Goal: Contribute content: Contribute content

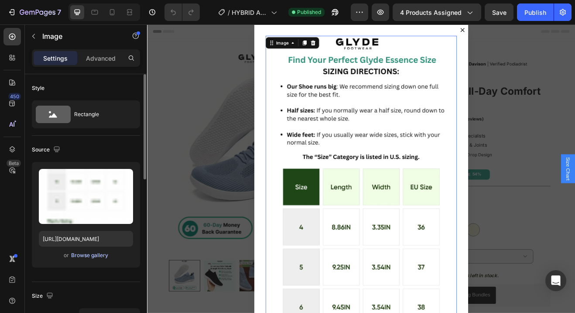
click at [86, 253] on div "Browse gallery" at bounding box center [89, 255] width 37 height 8
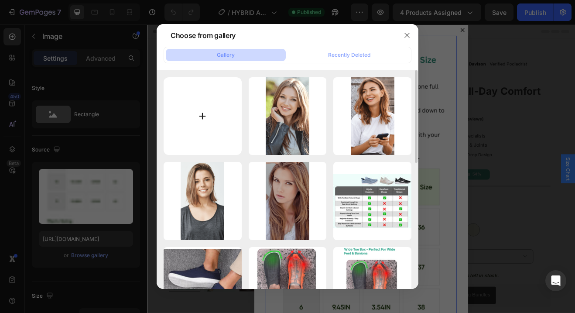
type input "C:\fakepath\2.png"
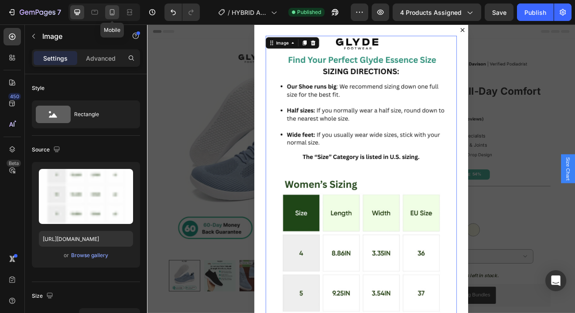
click at [110, 13] on icon at bounding box center [112, 12] width 9 height 9
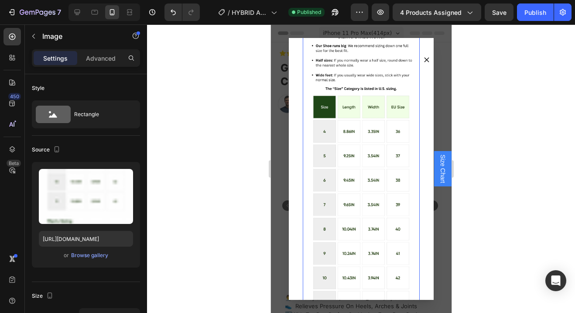
scroll to position [42, 0]
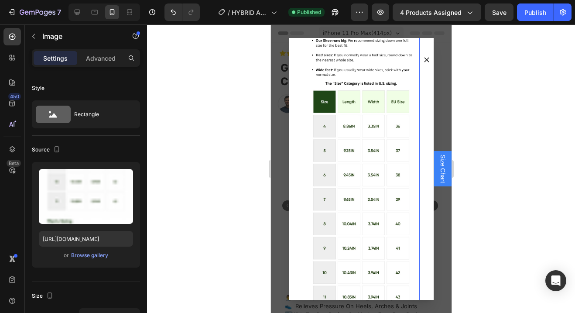
click at [340, 147] on img "Dialog body" at bounding box center [360, 292] width 117 height 564
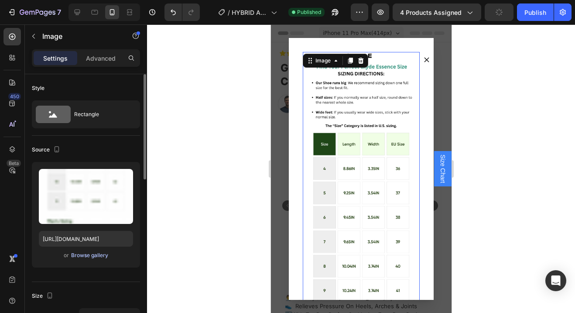
click at [94, 255] on div "Browse gallery" at bounding box center [89, 255] width 37 height 8
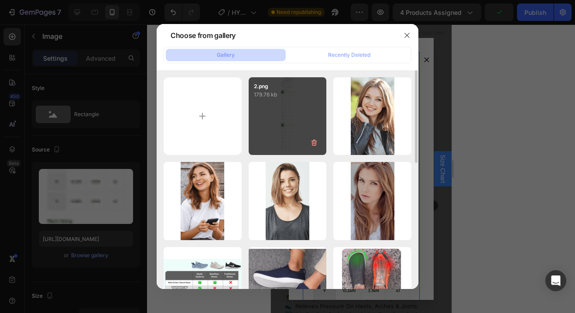
click at [285, 111] on div "2.png 179.76 kb" at bounding box center [288, 116] width 78 height 78
type input "[URL][DOMAIN_NAME]"
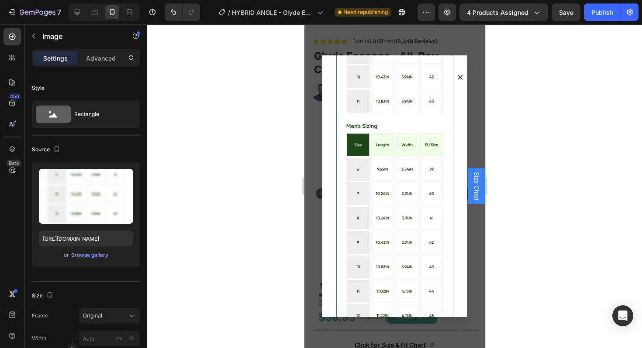
scroll to position [266, 0]
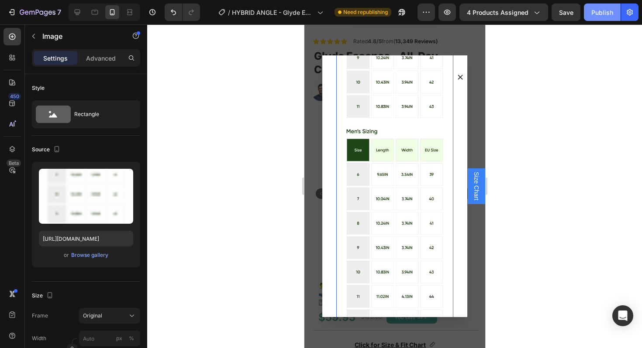
click at [607, 14] on div "Publish" at bounding box center [602, 12] width 22 height 9
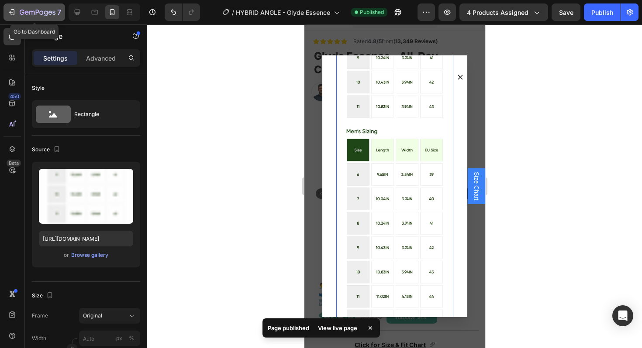
click at [14, 14] on icon "button" at bounding box center [13, 12] width 4 height 6
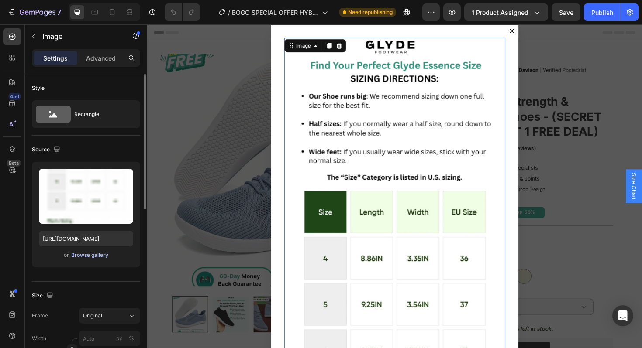
click at [87, 255] on div "Browse gallery" at bounding box center [89, 255] width 37 height 8
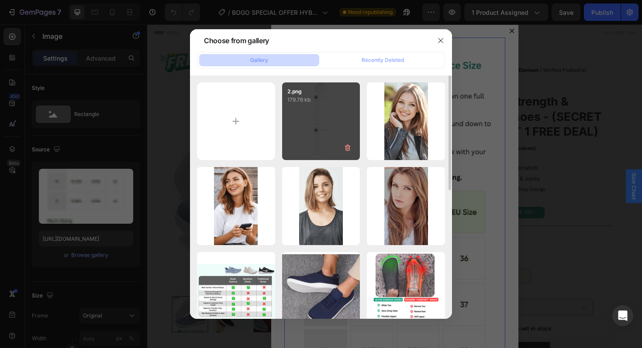
click at [314, 125] on div "2.png 179.76 kb" at bounding box center [321, 121] width 78 height 78
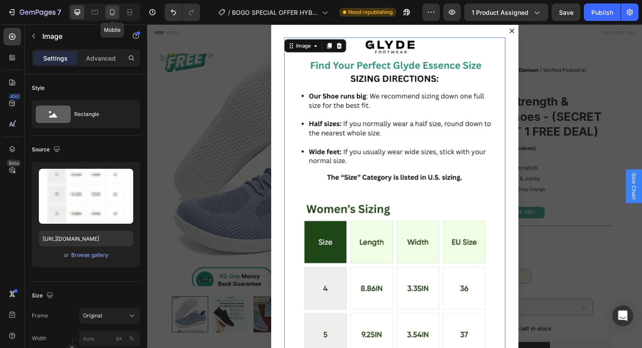
click at [108, 13] on icon at bounding box center [112, 12] width 9 height 9
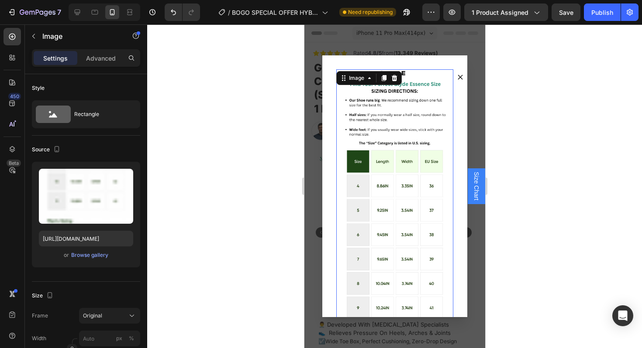
scroll to position [14, 0]
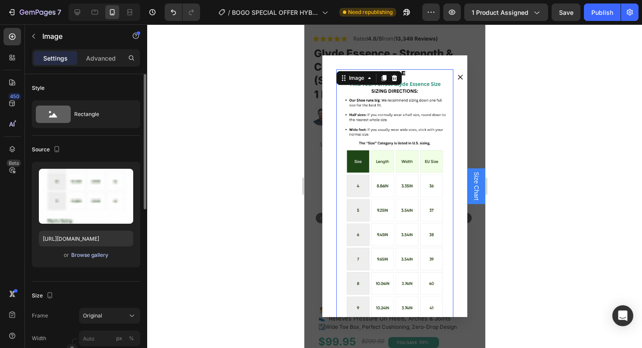
click at [76, 257] on div "Browse gallery" at bounding box center [89, 255] width 37 height 8
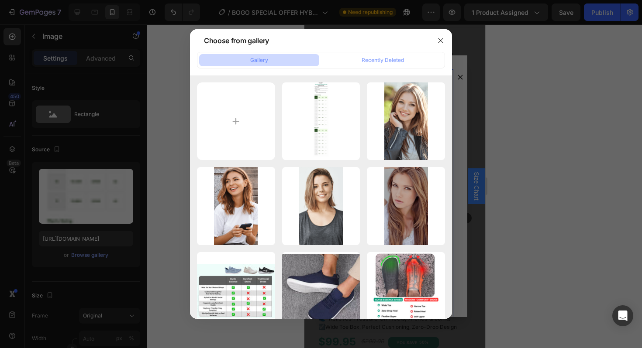
click at [0, 0] on div "2.png 179.76 kb" at bounding box center [0, 0] width 0 height 0
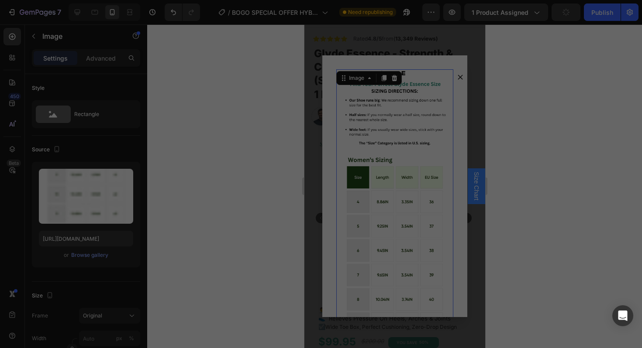
type input "https://cdn.shopify.com/s/files/1/0921/6530/8731/files/gempages_557196824813765…"
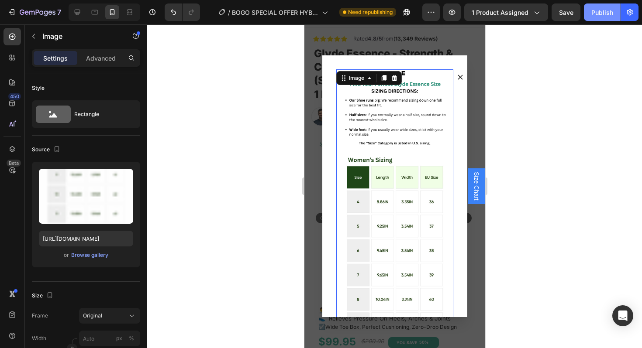
click at [601, 14] on div "Publish" at bounding box center [602, 12] width 22 height 9
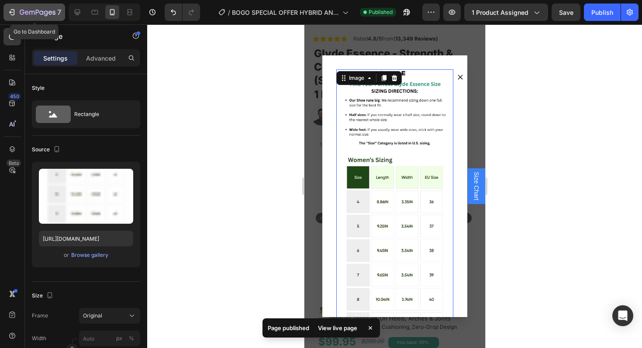
click at [12, 13] on icon "button" at bounding box center [11, 12] width 9 height 9
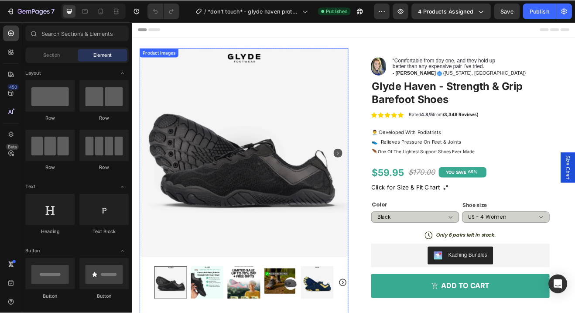
scroll to position [63, 0]
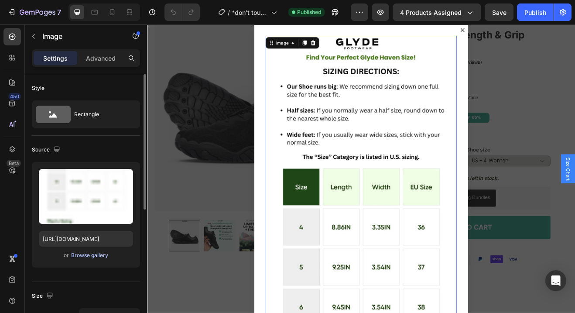
click at [75, 254] on div "Browse gallery" at bounding box center [89, 255] width 37 height 8
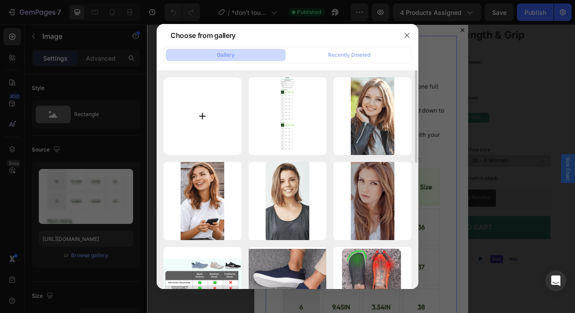
type input "C:\fakepath\1.png"
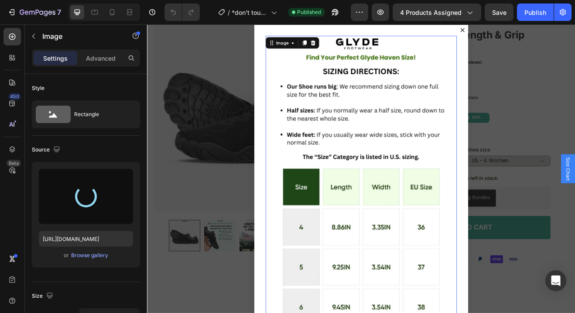
type input "[URL][DOMAIN_NAME]"
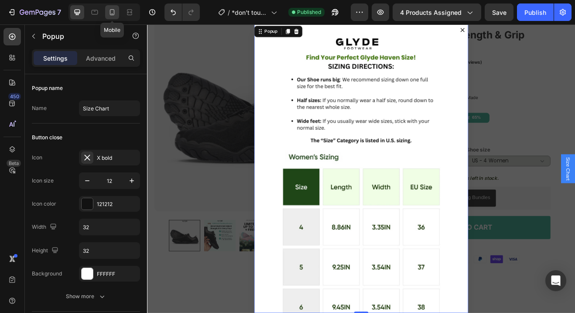
click at [113, 17] on div at bounding box center [112, 12] width 14 height 14
type input "90%"
type input "900"
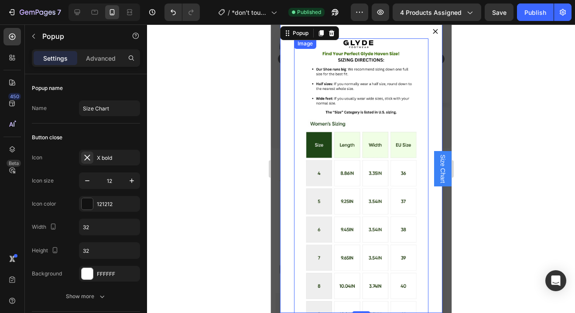
scroll to position [56, 0]
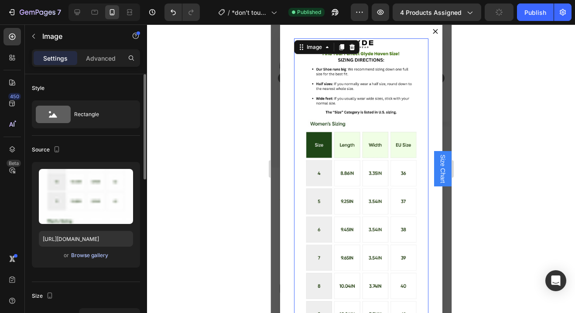
click at [81, 255] on div "Browse gallery" at bounding box center [89, 255] width 37 height 8
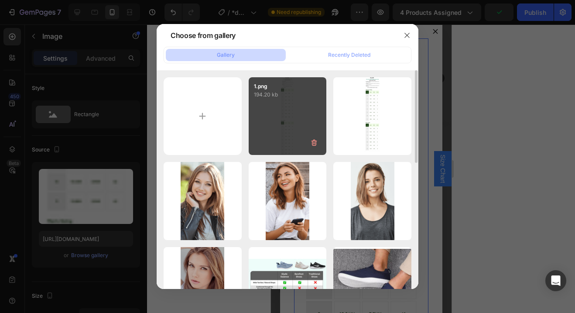
click at [294, 102] on div "1.png 194.20 kb" at bounding box center [288, 116] width 78 height 78
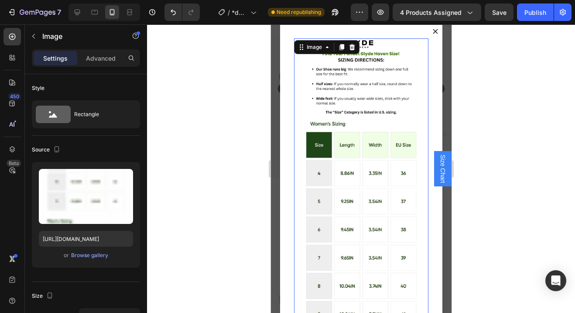
scroll to position [45, 0]
click at [97, 10] on icon at bounding box center [95, 12] width 7 height 5
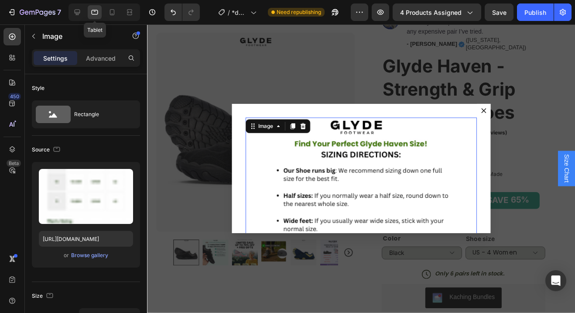
scroll to position [125, 0]
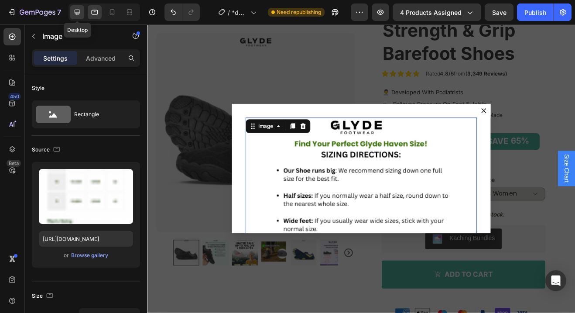
click at [82, 10] on div at bounding box center [77, 12] width 14 height 14
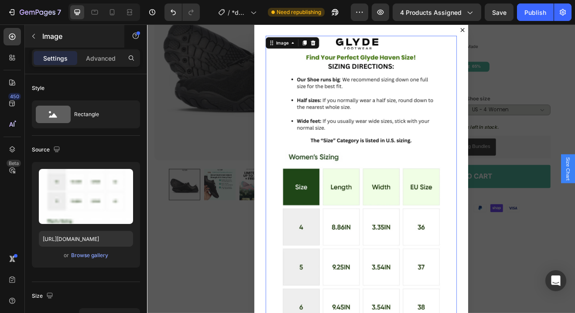
scroll to position [109, 0]
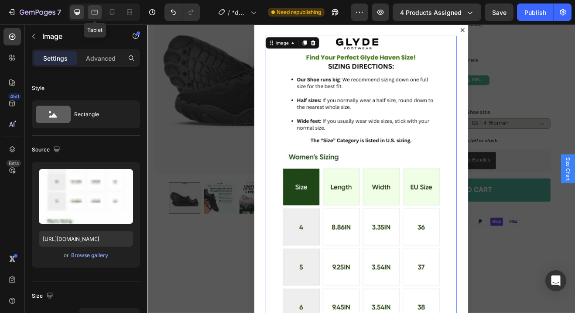
click at [96, 8] on icon at bounding box center [94, 12] width 9 height 9
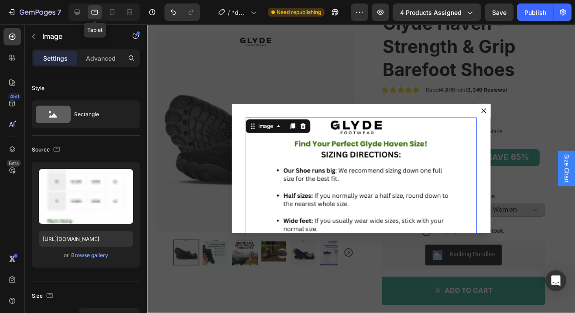
scroll to position [173, 0]
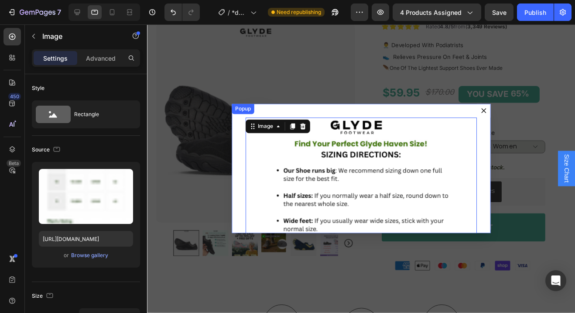
click at [241, 204] on div "Image 0 Row" at bounding box center [364, 170] width 262 height 131
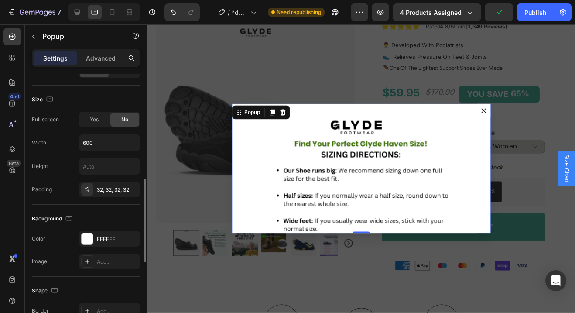
scroll to position [324, 0]
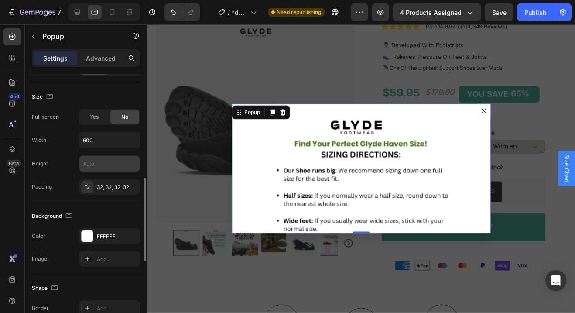
click at [92, 162] on input "text" at bounding box center [109, 164] width 60 height 16
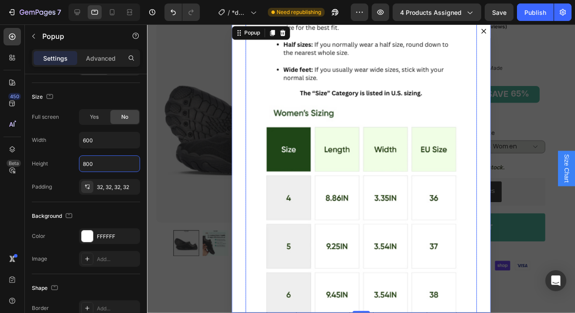
scroll to position [0, 0]
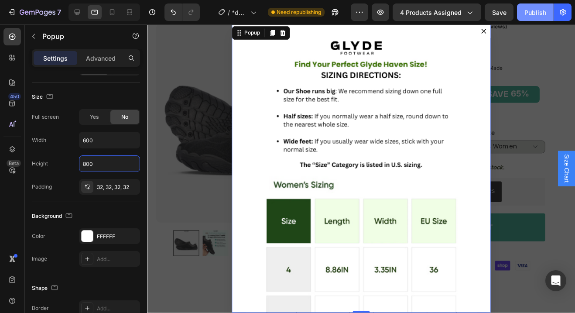
type input "800"
click at [534, 10] on div "Publish" at bounding box center [536, 12] width 22 height 9
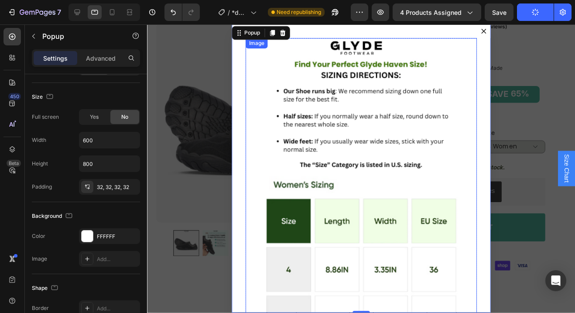
scroll to position [149, 0]
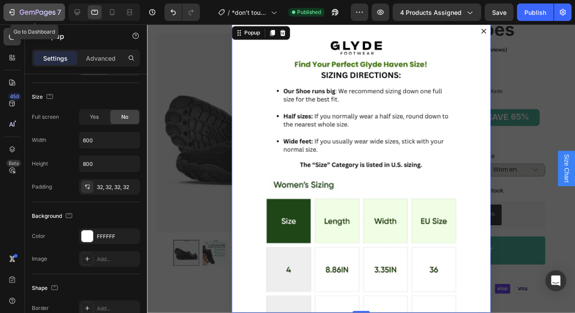
click at [12, 15] on icon "button" at bounding box center [13, 12] width 4 height 6
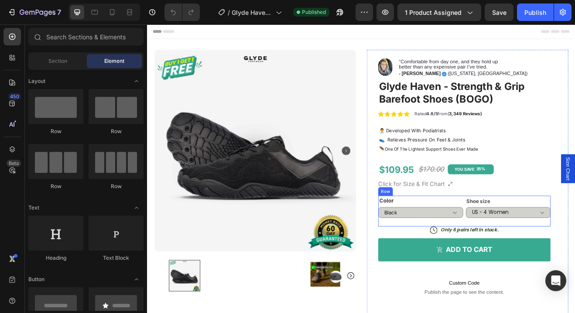
scroll to position [81, 0]
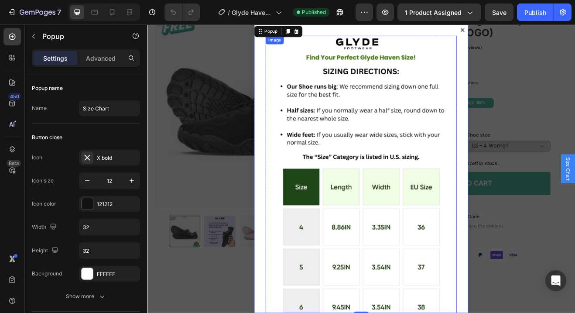
scroll to position [0, 0]
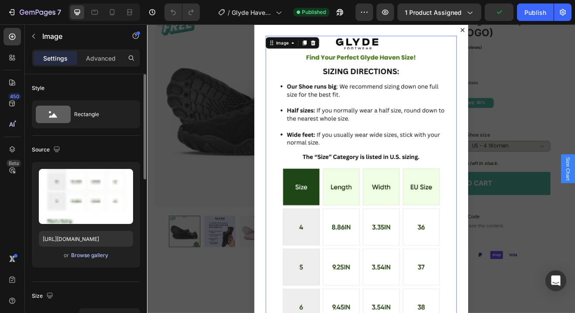
click at [89, 254] on div "Browse gallery" at bounding box center [89, 255] width 37 height 8
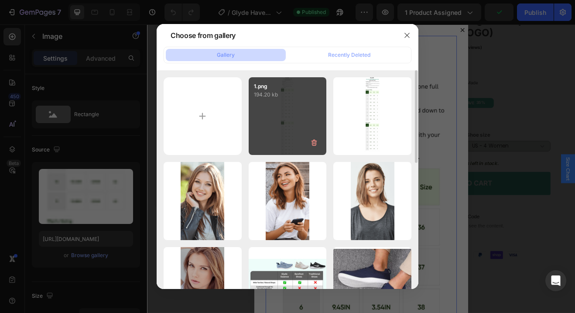
click at [276, 115] on div "1.png 194.20 kb" at bounding box center [288, 116] width 78 height 78
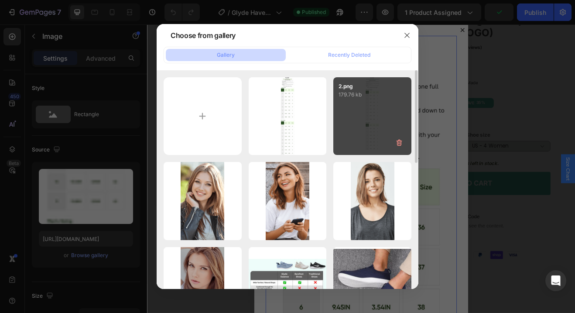
type input "https://cdn.shopify.com/s/files/1/0921/6530/8731/files/gempages_557196824813765…"
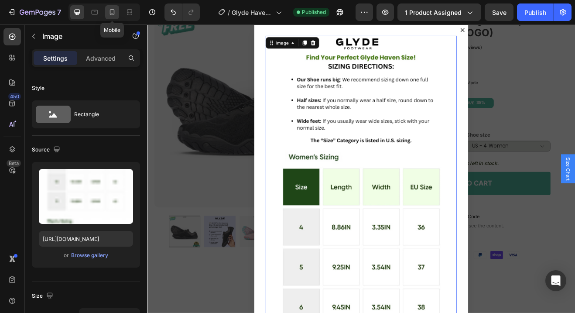
click at [110, 13] on icon at bounding box center [112, 12] width 9 height 9
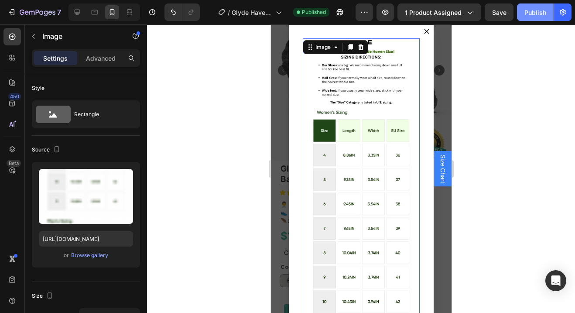
click at [540, 10] on div "Publish" at bounding box center [536, 12] width 22 height 9
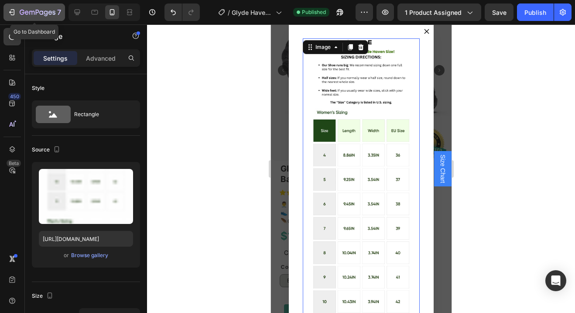
click at [11, 12] on icon "button" at bounding box center [11, 12] width 4 height 3
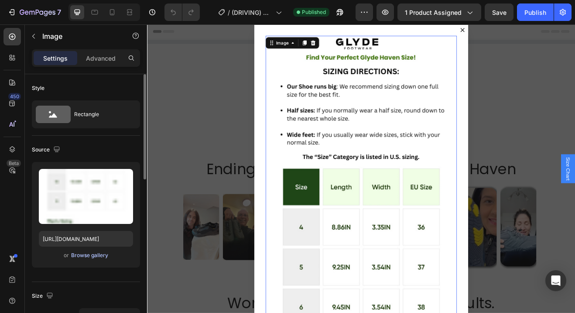
drag, startPoint x: 98, startPoint y: 253, endPoint x: 106, endPoint y: 192, distance: 61.6
click at [98, 253] on div "Browse gallery" at bounding box center [89, 255] width 37 height 8
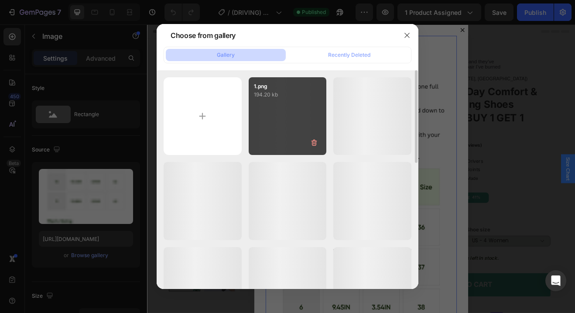
click at [289, 104] on div "1.png 194.20 kb" at bounding box center [288, 116] width 78 height 78
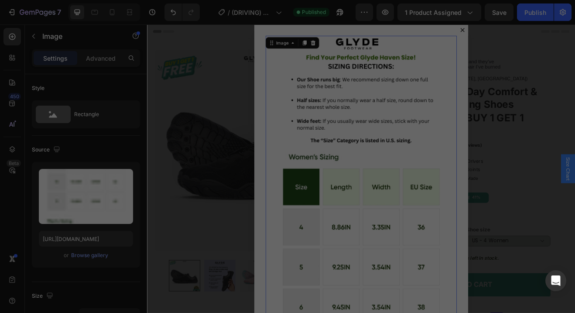
type input "[URL][DOMAIN_NAME]"
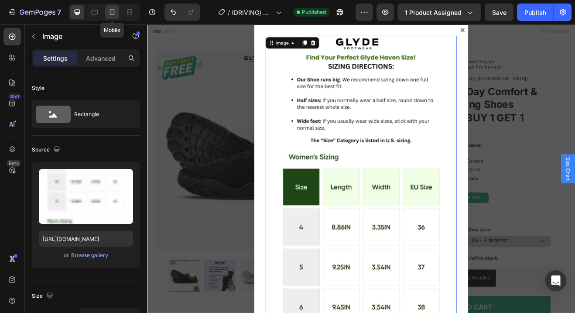
click at [114, 13] on icon at bounding box center [112, 12] width 5 height 6
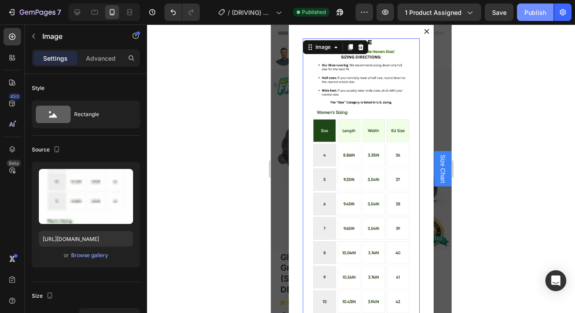
click at [538, 16] on div "Publish" at bounding box center [536, 12] width 22 height 9
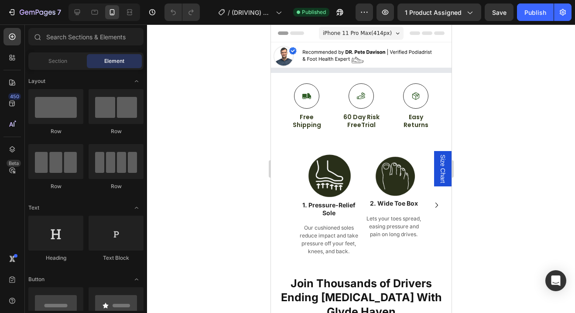
click at [438, 170] on span "Size Chart" at bounding box center [442, 169] width 9 height 28
